Goal: Task Accomplishment & Management: Manage account settings

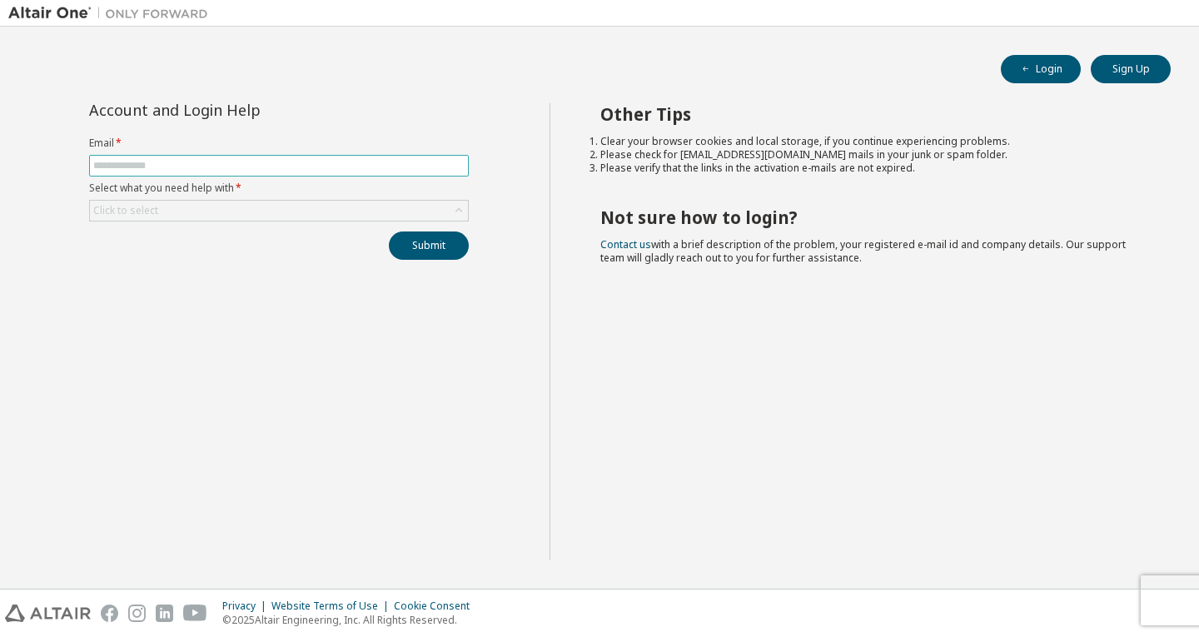
click at [377, 163] on input "text" at bounding box center [278, 165] width 371 height 13
type input "**********"
click at [281, 212] on div "Click to select" at bounding box center [279, 211] width 378 height 20
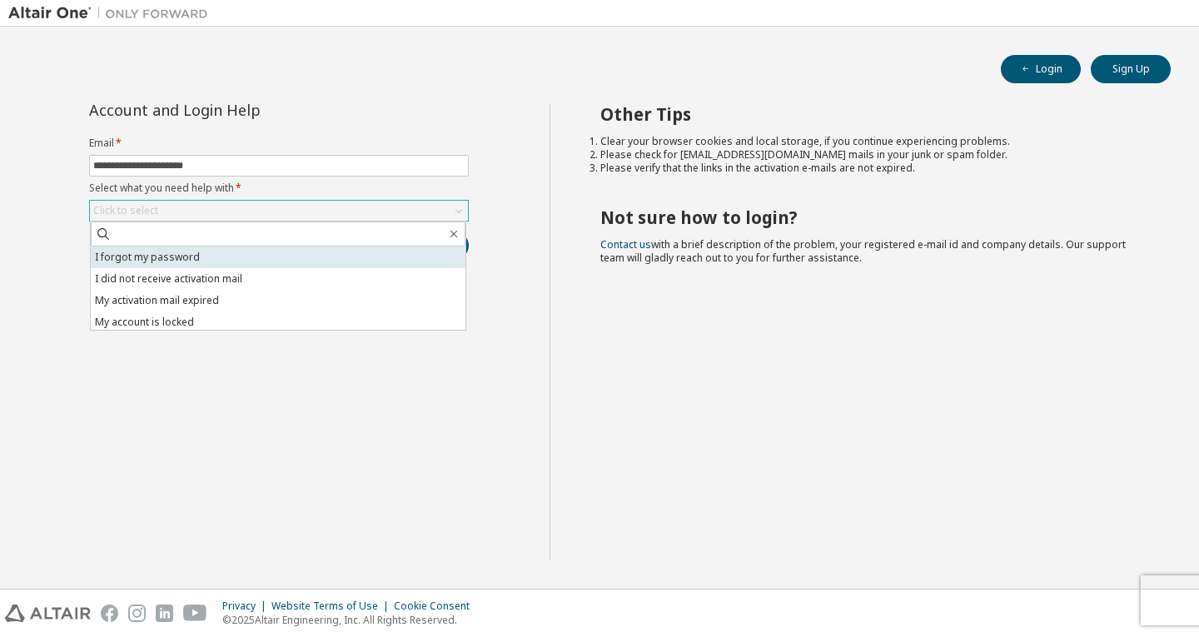
click at [221, 252] on li "I forgot my password" at bounding box center [278, 257] width 375 height 22
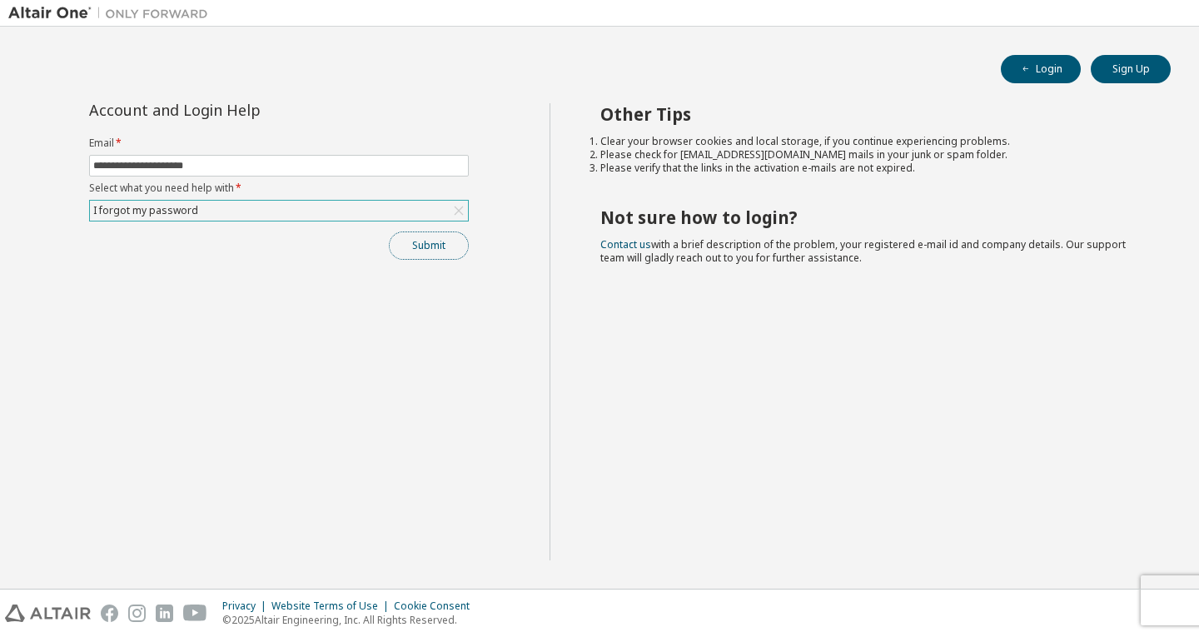
click at [410, 247] on button "Submit" at bounding box center [429, 245] width 80 height 28
click at [429, 246] on button "Submit" at bounding box center [429, 245] width 80 height 28
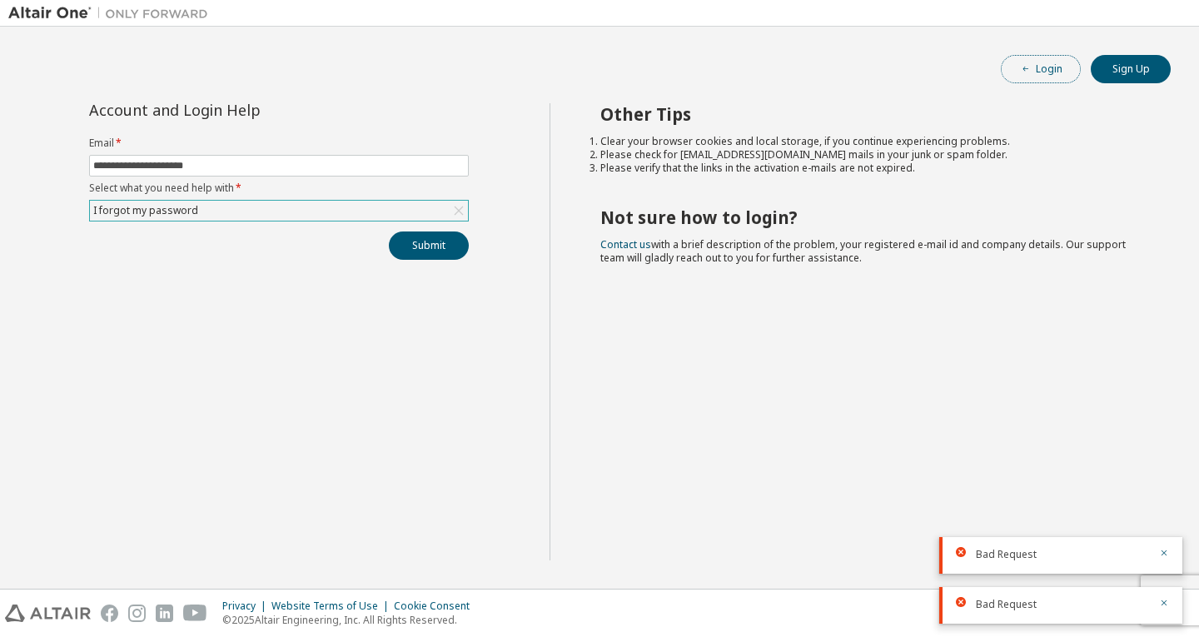
click at [1070, 72] on button "Login" at bounding box center [1041, 69] width 80 height 28
